Goal: Information Seeking & Learning: Learn about a topic

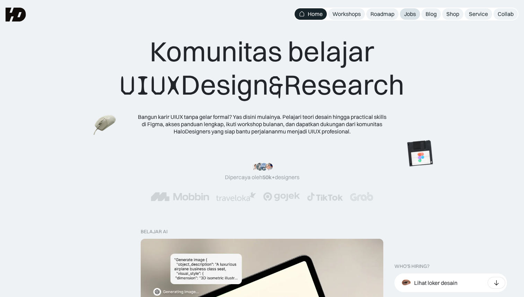
click at [412, 14] on div "Jobs" at bounding box center [410, 13] width 12 height 7
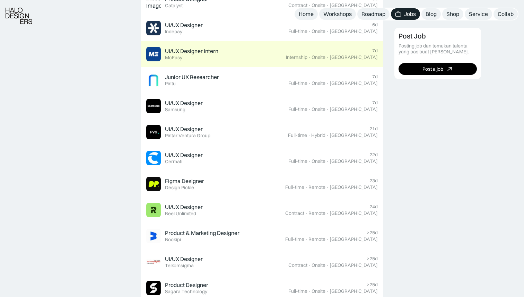
scroll to position [413, 0]
click at [288, 108] on div "UI/UX Designer Featured Samsung" at bounding box center [217, 105] width 142 height 15
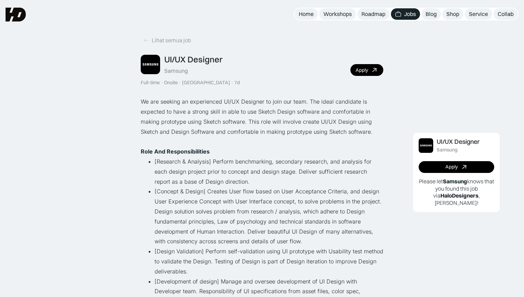
click at [273, 102] on p "We are seeking an experienced UI/UX Designer to join our team. The ideal candid…" at bounding box center [262, 117] width 243 height 40
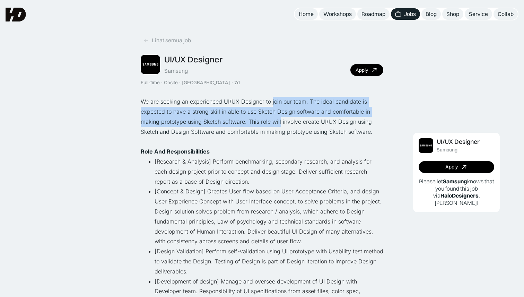
drag, startPoint x: 273, startPoint y: 102, endPoint x: 273, endPoint y: 121, distance: 18.7
click at [273, 120] on p "We are seeking an experienced UI/UX Designer to join our team. The ideal candid…" at bounding box center [262, 117] width 243 height 40
click at [273, 121] on p "We are seeking an experienced UI/UX Designer to join our team. The ideal candid…" at bounding box center [262, 117] width 243 height 40
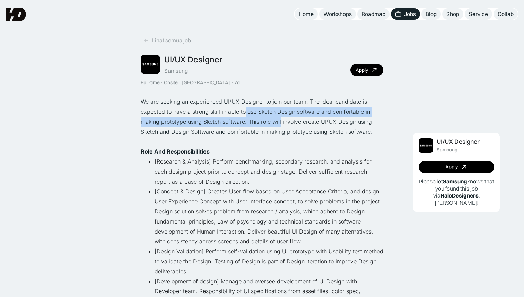
drag, startPoint x: 273, startPoint y: 121, endPoint x: 243, endPoint y: 113, distance: 31.8
click at [243, 113] on p "We are seeking an experienced UI/UX Designer to join our team. The ideal candid…" at bounding box center [262, 117] width 243 height 40
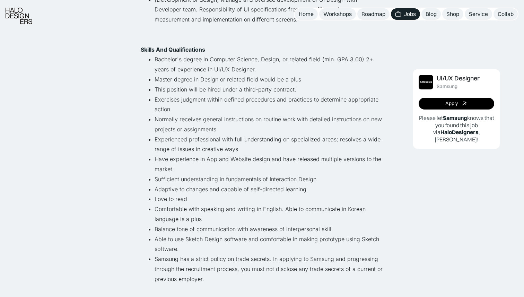
scroll to position [309, 0]
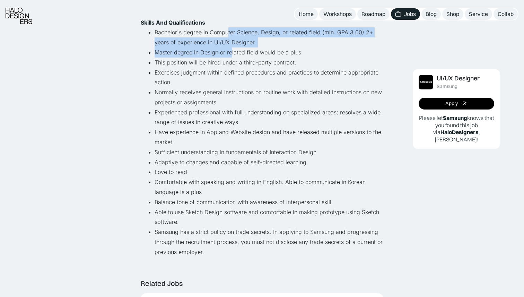
drag, startPoint x: 227, startPoint y: 33, endPoint x: 230, endPoint y: 56, distance: 24.1
click at [230, 56] on ul "Bachelor's degree in Computer Science, Design, or related field (min. GPA 3.00)…" at bounding box center [262, 141] width 243 height 229
click at [230, 56] on li "Master degree in Design or related field would be a plus" at bounding box center [269, 52] width 229 height 10
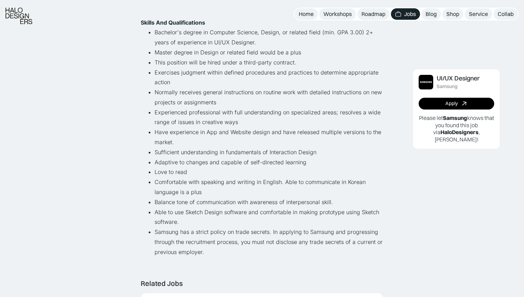
click at [220, 53] on li "Master degree in Design or related field would be a plus" at bounding box center [269, 52] width 229 height 10
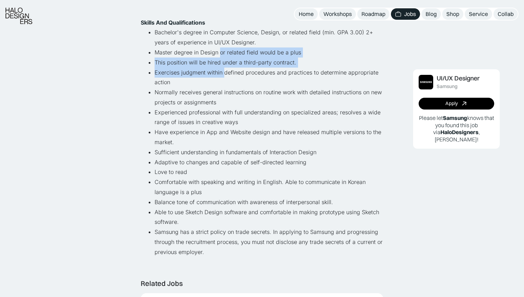
drag, startPoint x: 220, startPoint y: 53, endPoint x: 220, endPoint y: 71, distance: 18.0
click at [220, 71] on ul "Bachelor's degree in Computer Science, Design, or related field (min. GPA 3.00)…" at bounding box center [262, 141] width 243 height 229
click at [220, 71] on li "Exercises judgment within defined procedures and practices to determine appropr…" at bounding box center [269, 78] width 229 height 20
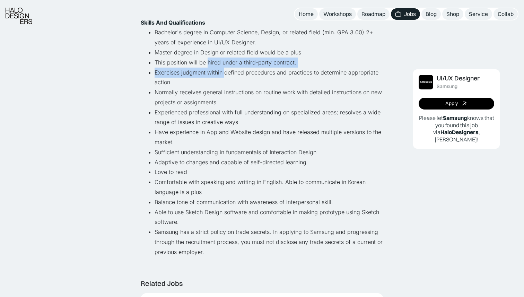
drag, startPoint x: 220, startPoint y: 71, endPoint x: 212, endPoint y: 62, distance: 12.3
click at [212, 62] on ul "Bachelor's degree in Computer Science, Design, or related field (min. GPA 3.00)…" at bounding box center [262, 141] width 243 height 229
click at [212, 62] on li "This position will be hired under a third-party contract." at bounding box center [269, 63] width 229 height 10
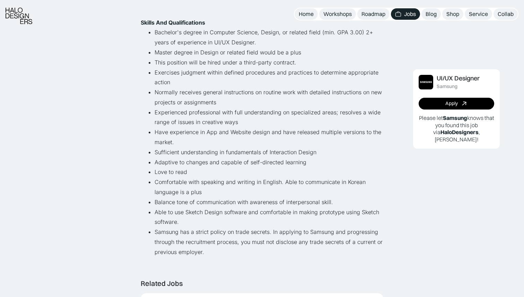
click at [212, 62] on li "This position will be hired under a third-party contract." at bounding box center [269, 63] width 229 height 10
click at [227, 62] on li "This position will be hired under a third-party contract." at bounding box center [269, 63] width 229 height 10
drag, startPoint x: 227, startPoint y: 62, endPoint x: 206, endPoint y: 62, distance: 20.4
click at [206, 62] on li "This position will be hired under a third-party contract." at bounding box center [269, 63] width 229 height 10
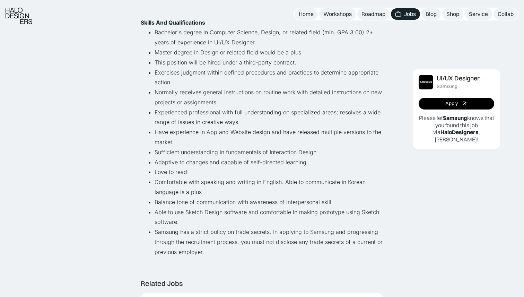
click at [207, 73] on li "Exercises judgment within defined procedures and practices to determine appropr…" at bounding box center [269, 78] width 229 height 20
drag, startPoint x: 207, startPoint y: 73, endPoint x: 282, endPoint y: 73, distance: 75.2
click at [282, 73] on li "Exercises judgment within defined procedures and practices to determine appropr…" at bounding box center [269, 78] width 229 height 20
drag, startPoint x: 282, startPoint y: 73, endPoint x: 245, endPoint y: 72, distance: 37.4
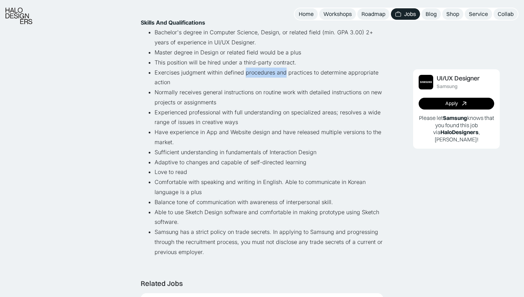
click at [245, 72] on li "Exercises judgment within defined procedures and practices to determine appropr…" at bounding box center [269, 78] width 229 height 20
click at [239, 94] on li "Normally receives general instructions on routine work with detailed instructio…" at bounding box center [269, 97] width 229 height 20
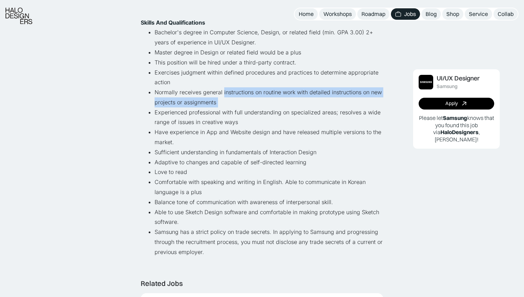
drag, startPoint x: 239, startPoint y: 94, endPoint x: 239, endPoint y: 102, distance: 7.3
click at [239, 102] on li "Normally receives general instructions on routine work with detailed instructio…" at bounding box center [269, 97] width 229 height 20
drag, startPoint x: 239, startPoint y: 102, endPoint x: 225, endPoint y: 91, distance: 17.6
click at [225, 91] on li "Normally receives general instructions on routine work with detailed instructio…" at bounding box center [269, 97] width 229 height 20
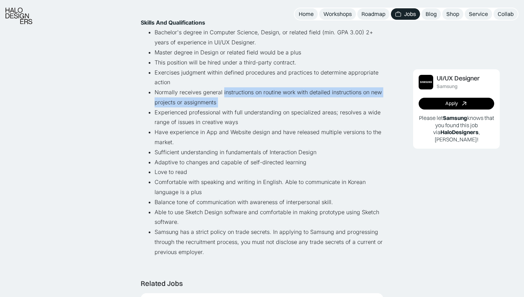
click at [225, 91] on li "Normally receives general instructions on routine work with detailed instructio…" at bounding box center [269, 97] width 229 height 20
drag, startPoint x: 221, startPoint y: 91, endPoint x: 222, endPoint y: 100, distance: 9.2
click at [222, 100] on li "Normally receives general instructions on routine work with detailed instructio…" at bounding box center [269, 97] width 229 height 20
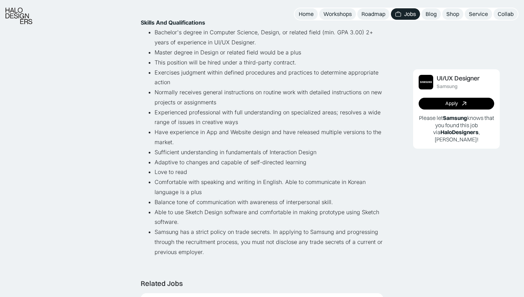
click at [220, 115] on li "Experienced professional with full understanding on specialized areas; resolves…" at bounding box center [269, 117] width 229 height 20
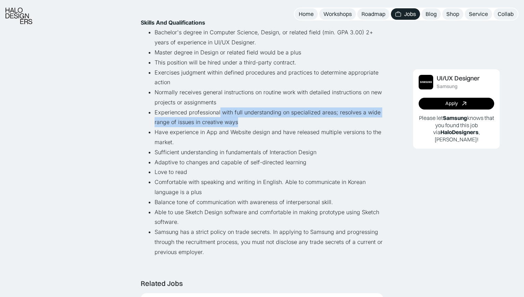
drag, startPoint x: 220, startPoint y: 115, endPoint x: 235, endPoint y: 121, distance: 16.3
click at [235, 121] on li "Experienced professional with full understanding on specialized areas; resolves…" at bounding box center [269, 117] width 229 height 20
drag, startPoint x: 235, startPoint y: 121, endPoint x: 210, endPoint y: 114, distance: 26.6
click at [210, 114] on li "Experienced professional with full understanding on specialized areas; resolves…" at bounding box center [269, 117] width 229 height 20
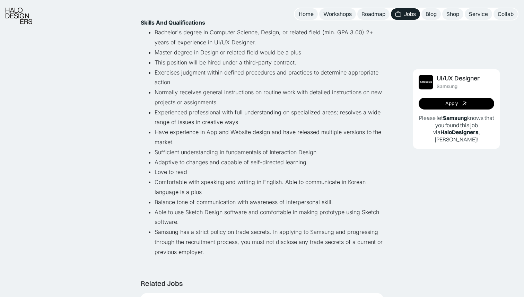
click at [213, 132] on li "Have experience in App and Website design and have released multiple versions t…" at bounding box center [269, 137] width 229 height 20
drag, startPoint x: 213, startPoint y: 132, endPoint x: 217, endPoint y: 144, distance: 12.8
click at [217, 144] on li "Have experience in App and Website design and have released multiple versions t…" at bounding box center [269, 137] width 229 height 20
drag, startPoint x: 217, startPoint y: 144, endPoint x: 217, endPoint y: 155, distance: 11.1
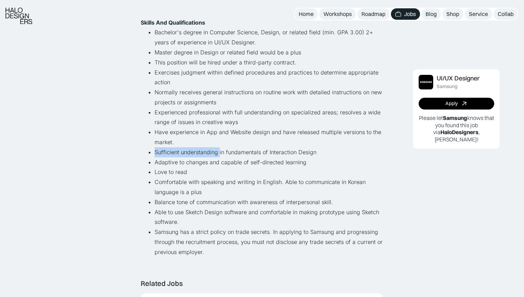
click at [217, 155] on ul "Bachelor's degree in Computer Science, Design, or related field (min. GPA 3.00)…" at bounding box center [262, 141] width 243 height 229
click at [217, 155] on li "Sufficient understanding in fundamentals of Interaction Design" at bounding box center [269, 152] width 229 height 10
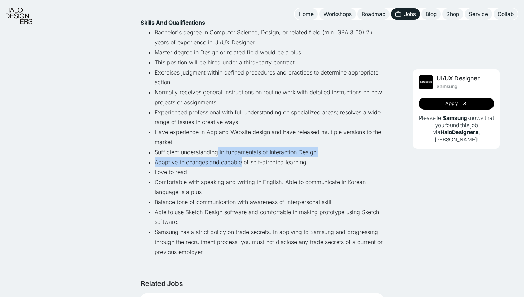
drag, startPoint x: 217, startPoint y: 155, endPoint x: 222, endPoint y: 163, distance: 9.4
click at [222, 163] on ul "Bachelor's degree in Computer Science, Design, or related field (min. GPA 3.00)…" at bounding box center [262, 141] width 243 height 229
click at [222, 163] on li "Adaptive to changes and capable of self-directed learning" at bounding box center [269, 162] width 229 height 10
drag, startPoint x: 222, startPoint y: 163, endPoint x: 220, endPoint y: 154, distance: 9.2
click at [220, 154] on ul "Bachelor's degree in Computer Science, Design, or related field (min. GPA 3.00)…" at bounding box center [262, 141] width 243 height 229
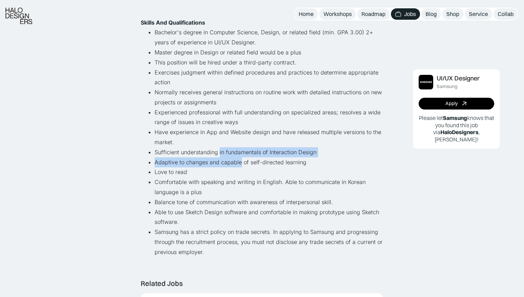
click at [220, 154] on li "Sufficient understanding in fundamentals of Interaction Design" at bounding box center [269, 152] width 229 height 10
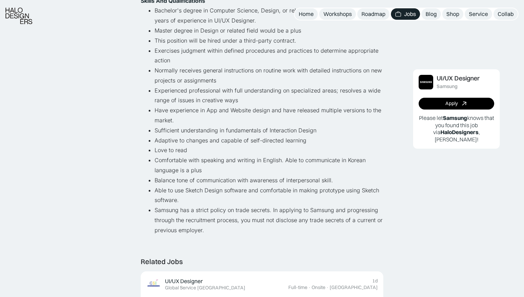
scroll to position [332, 0]
click at [220, 160] on li "Comfortable with speaking and writing in English. Able to communicate in Korean…" at bounding box center [269, 164] width 229 height 20
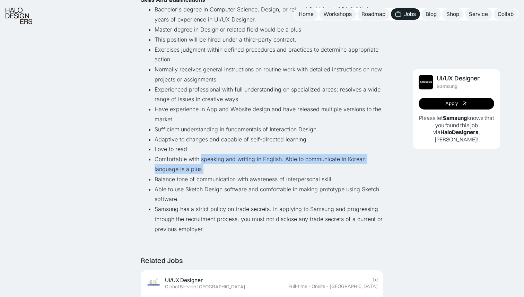
drag, startPoint x: 220, startPoint y: 160, endPoint x: 220, endPoint y: 166, distance: 5.9
click at [220, 166] on li "Comfortable with speaking and writing in English. Able to communicate in Korean…" at bounding box center [269, 164] width 229 height 20
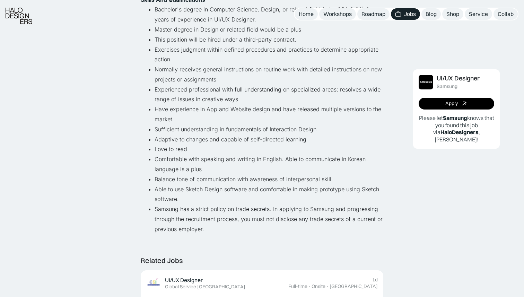
click at [220, 166] on li "Comfortable with speaking and writing in English. Able to communicate in Korean…" at bounding box center [269, 164] width 229 height 20
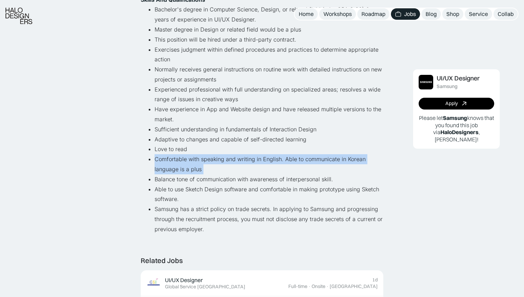
drag, startPoint x: 220, startPoint y: 166, endPoint x: 213, endPoint y: 160, distance: 8.3
click at [213, 160] on li "Comfortable with speaking and writing in English. Able to communicate in Korean…" at bounding box center [269, 164] width 229 height 20
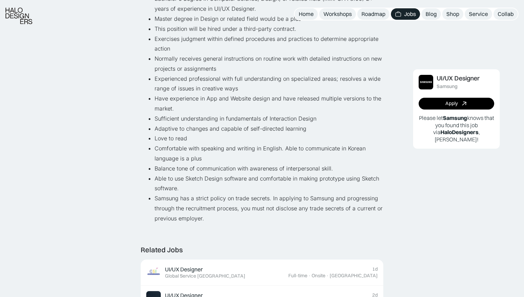
scroll to position [347, 0]
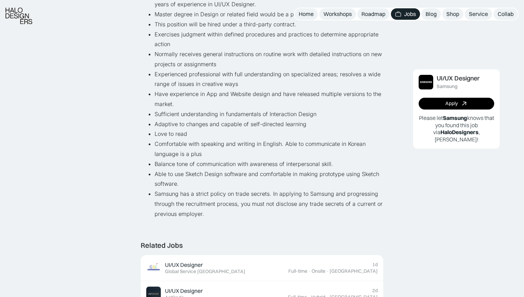
click at [213, 160] on li "Balance tone of communication with awareness of interpersonal skill." at bounding box center [269, 164] width 229 height 10
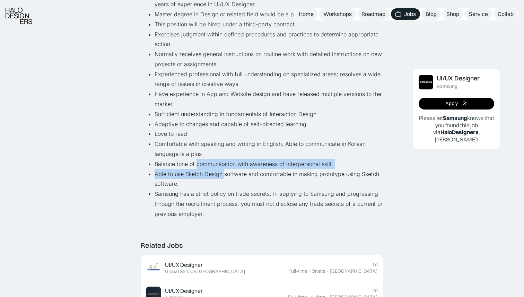
drag, startPoint x: 213, startPoint y: 160, endPoint x: 222, endPoint y: 178, distance: 19.8
click at [222, 178] on ul "Bachelor's degree in Computer Science, Design, or related field (min. GPA 3.00)…" at bounding box center [262, 103] width 243 height 229
click at [222, 178] on li "Able to use Sketch Design software and comfortable in making prototype using Sk…" at bounding box center [269, 179] width 229 height 20
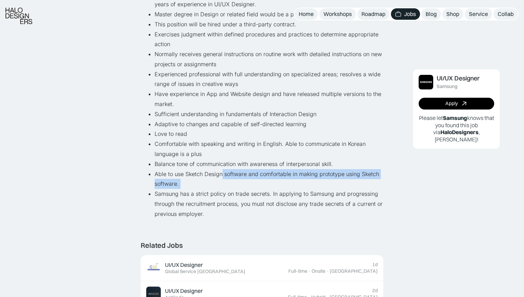
drag, startPoint x: 222, startPoint y: 178, endPoint x: 223, endPoint y: 184, distance: 6.3
click at [223, 184] on li "Able to use Sketch Design software and comfortable in making prototype using Sk…" at bounding box center [269, 179] width 229 height 20
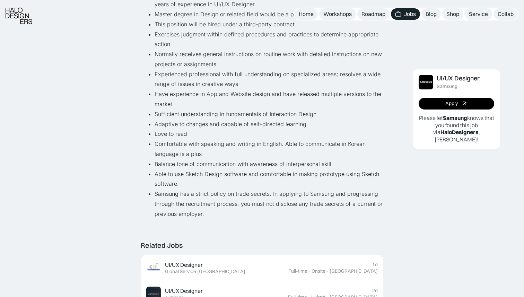
click at [223, 184] on li "Able to use Sketch Design software and comfortable in making prototype using Sk…" at bounding box center [269, 179] width 229 height 20
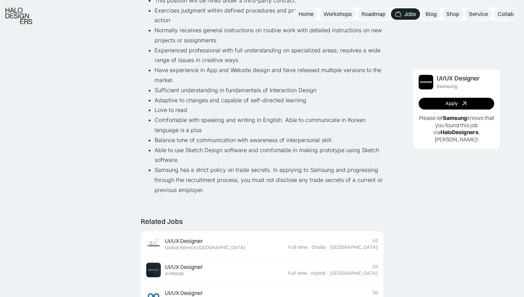
scroll to position [374, 0]
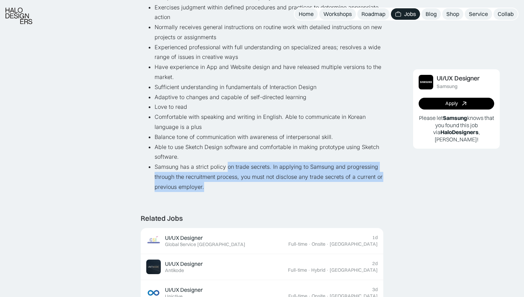
drag, startPoint x: 226, startPoint y: 164, endPoint x: 229, endPoint y: 185, distance: 21.4
click at [229, 185] on li "Samsung has a strict policy on trade secrets. In applying to Samsung and progre…" at bounding box center [269, 177] width 229 height 30
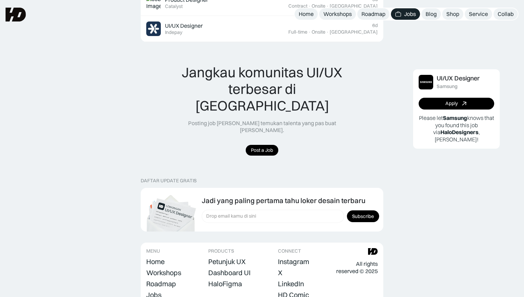
scroll to position [706, 0]
